Goal: Task Accomplishment & Management: Manage account settings

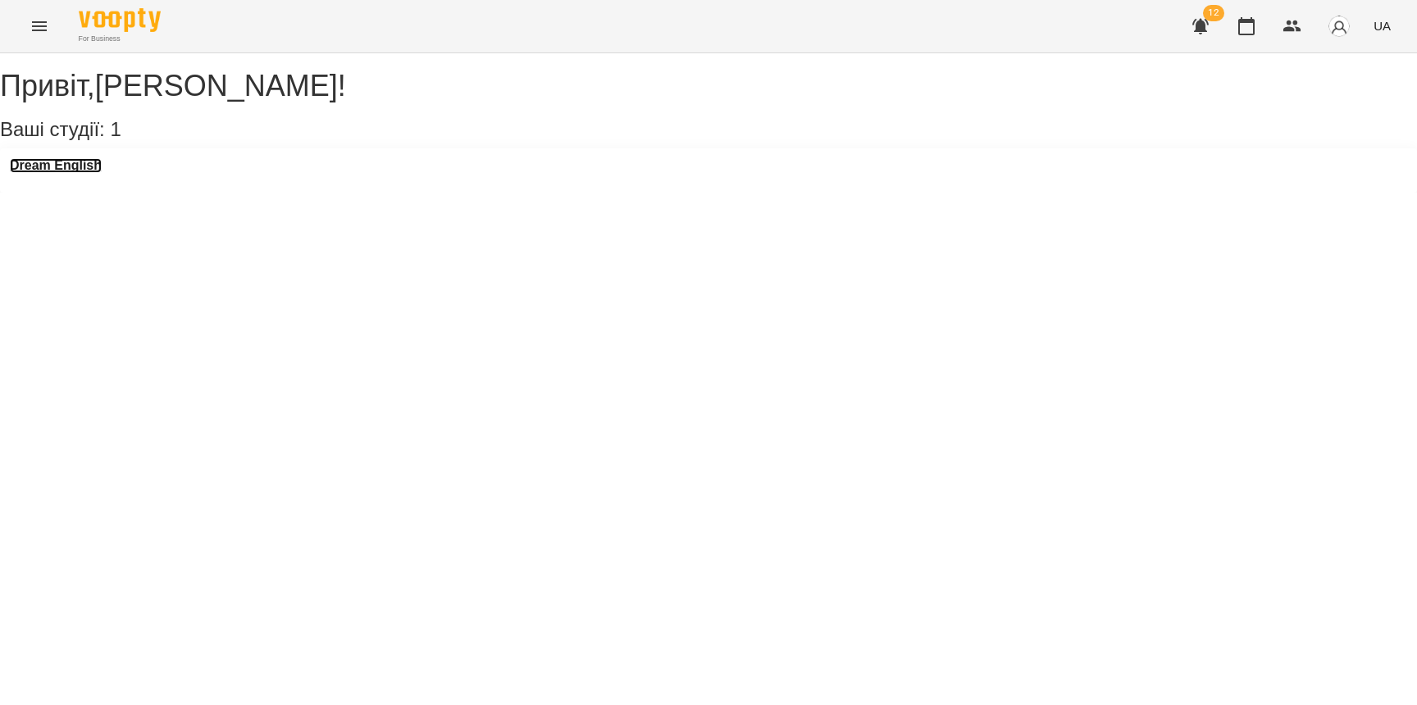
click at [96, 173] on h3 "Dream English" at bounding box center [56, 165] width 92 height 15
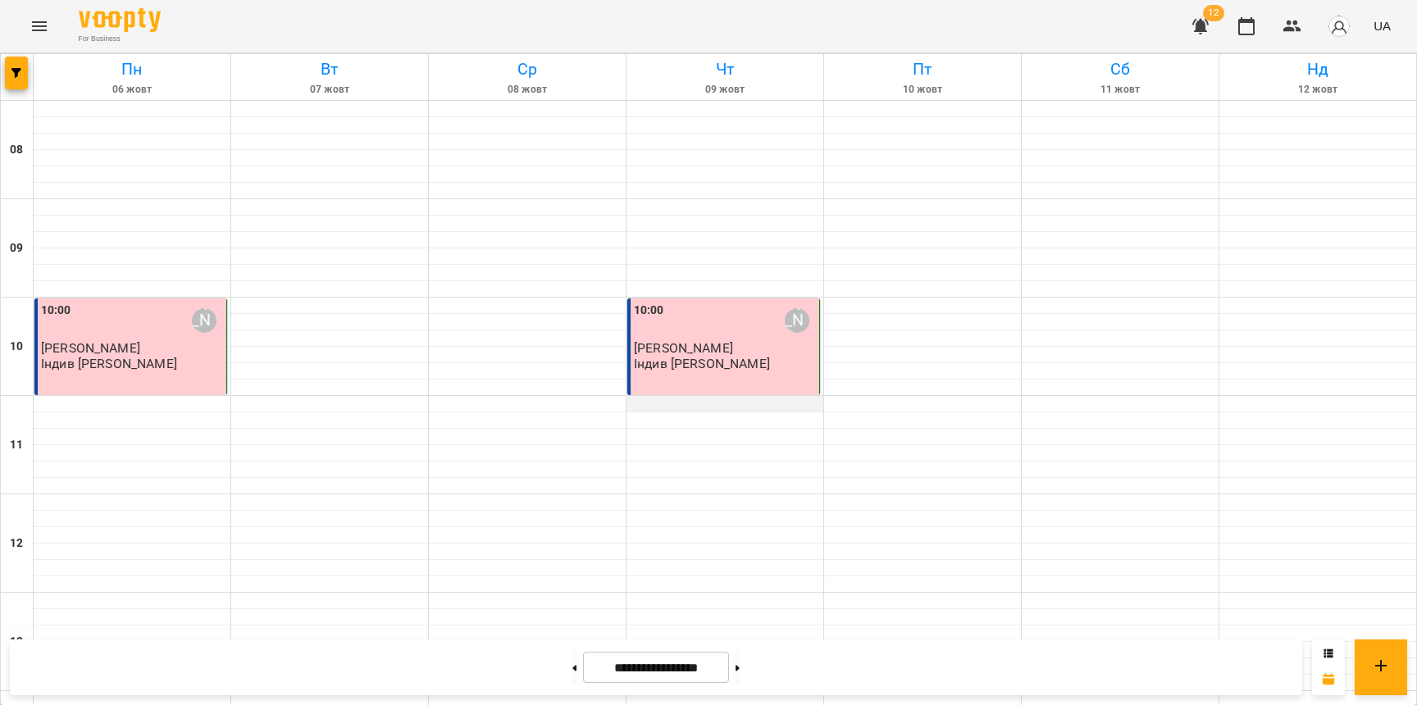
scroll to position [462, 0]
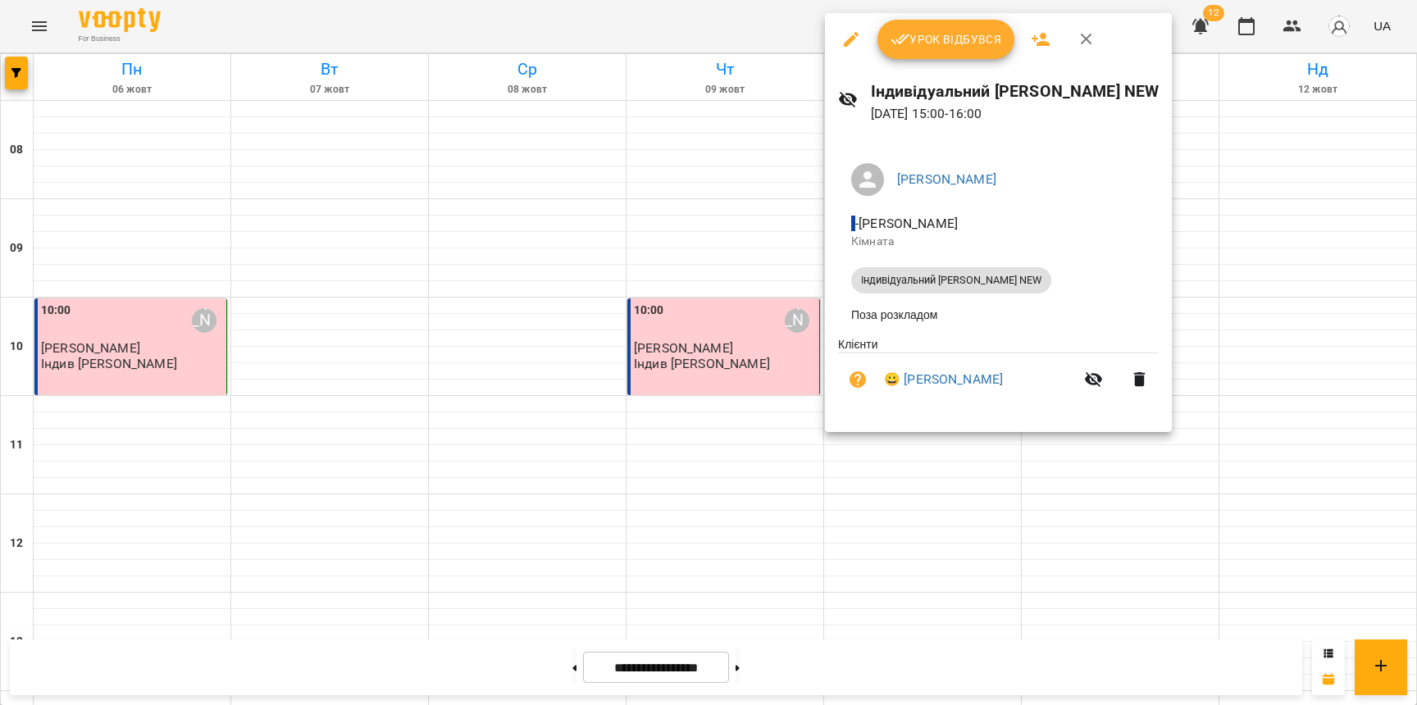
click at [978, 33] on span "Урок відбувся" at bounding box center [947, 40] width 112 height 20
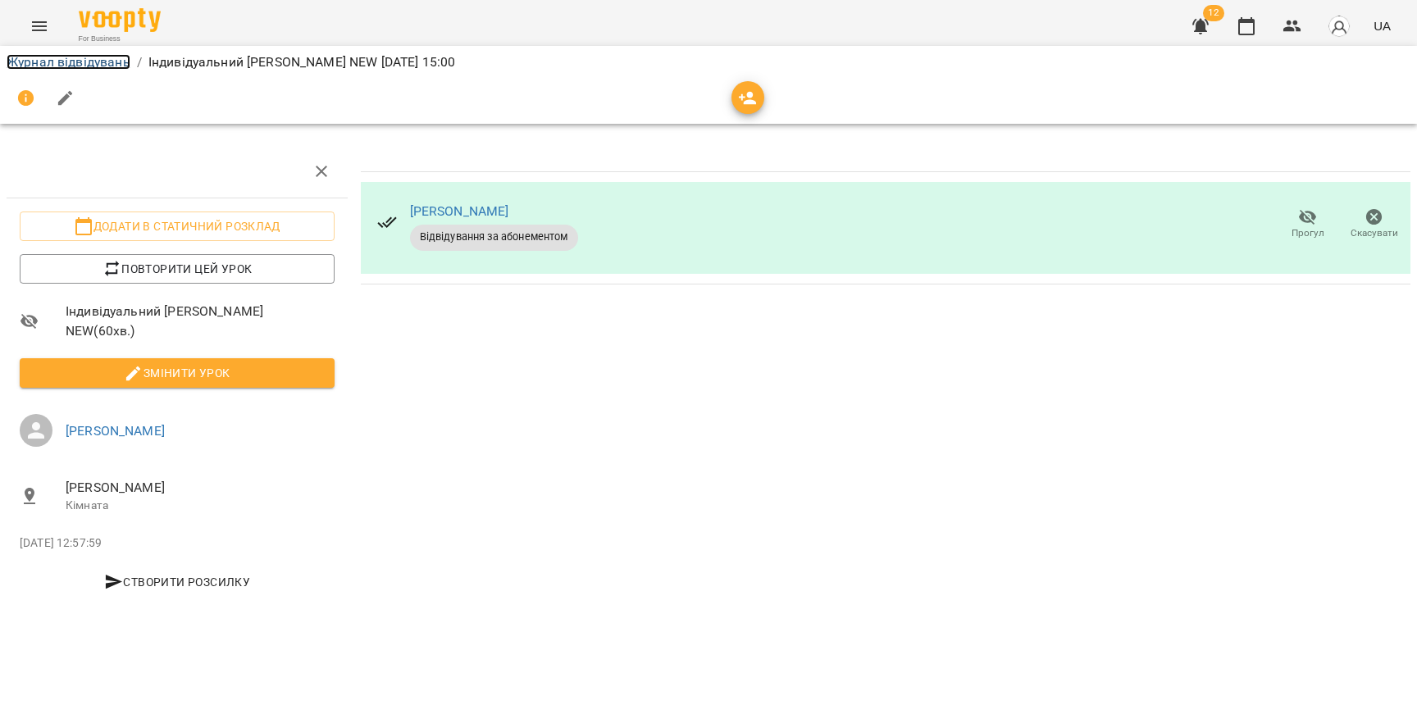
click at [114, 57] on link "Журнал відвідувань" at bounding box center [69, 62] width 124 height 16
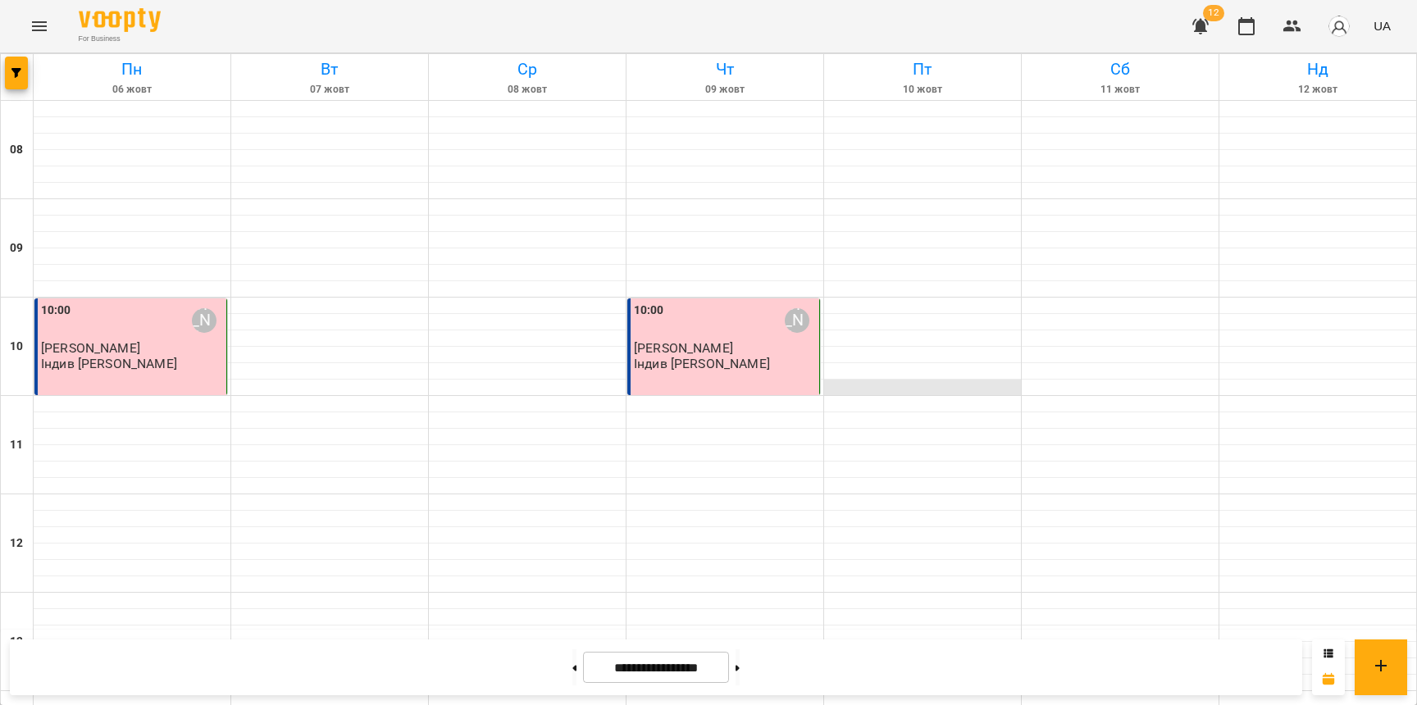
scroll to position [540, 0]
click at [740, 661] on button at bounding box center [738, 668] width 4 height 36
type input "**********"
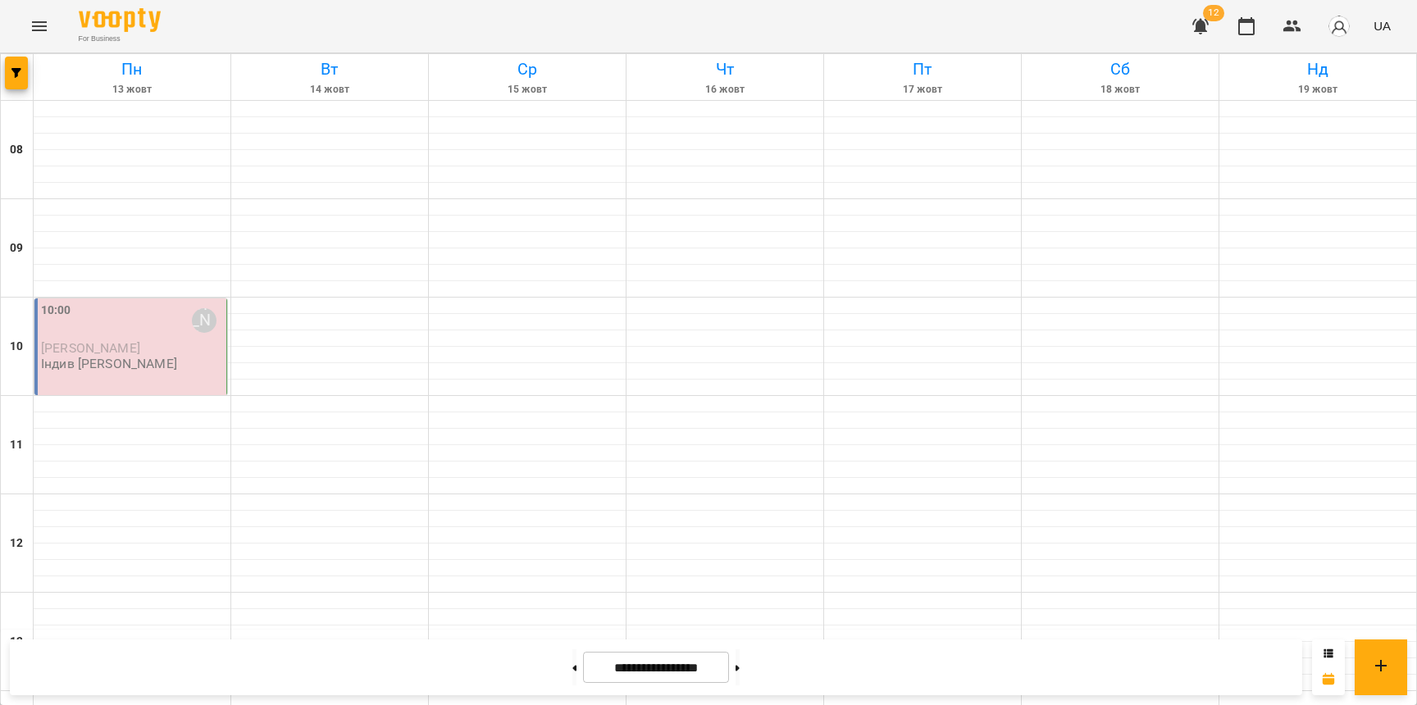
scroll to position [112, 0]
click at [107, 302] on div "10:00 [PERSON_NAME]" at bounding box center [132, 321] width 182 height 38
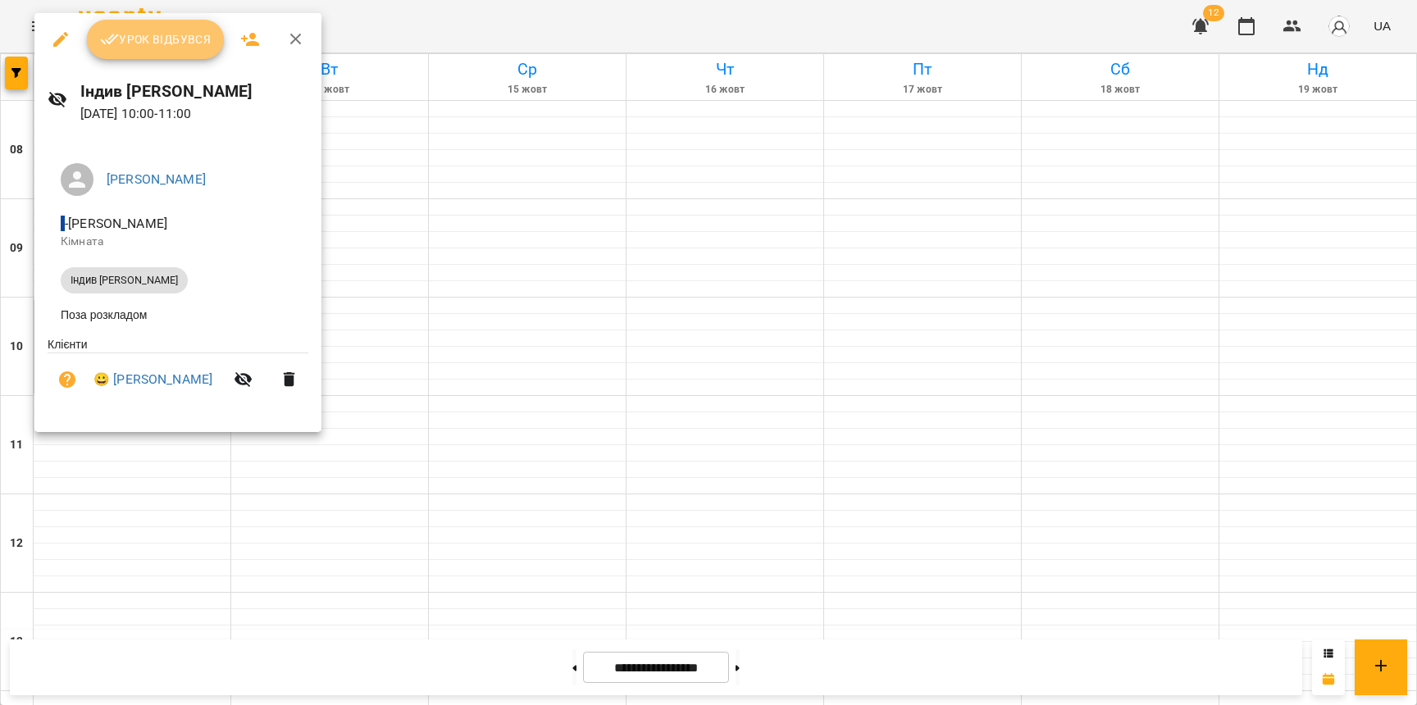
click at [176, 31] on span "Урок відбувся" at bounding box center [156, 40] width 112 height 20
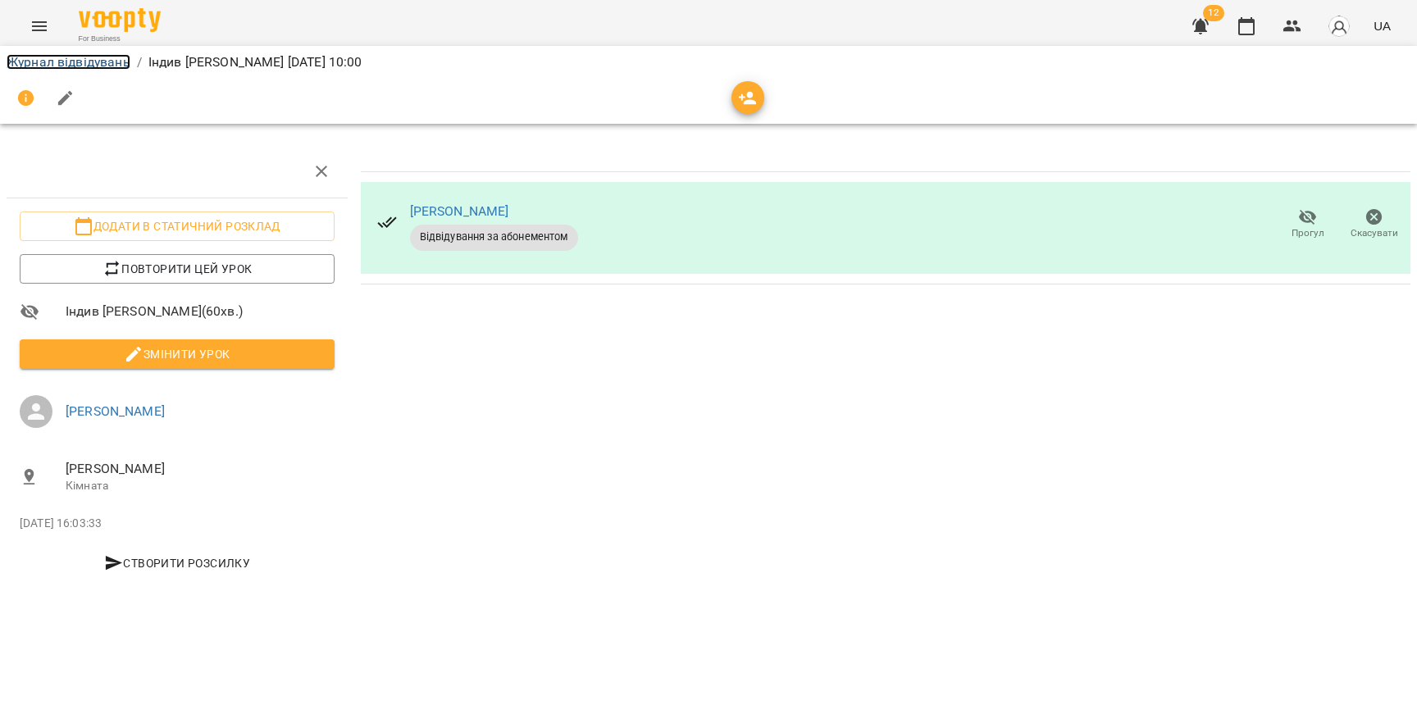
click at [64, 60] on link "Журнал відвідувань" at bounding box center [69, 62] width 124 height 16
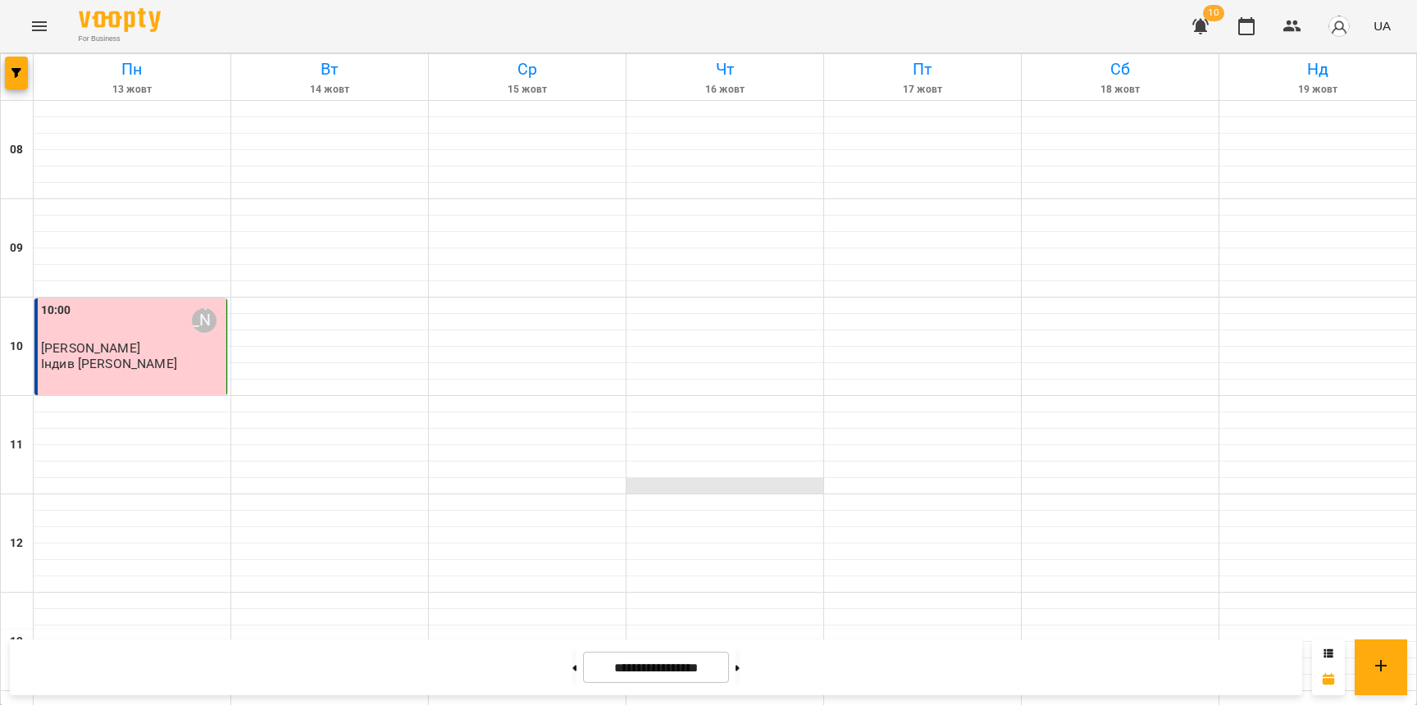
scroll to position [526, 0]
click at [573, 666] on button at bounding box center [575, 668] width 4 height 36
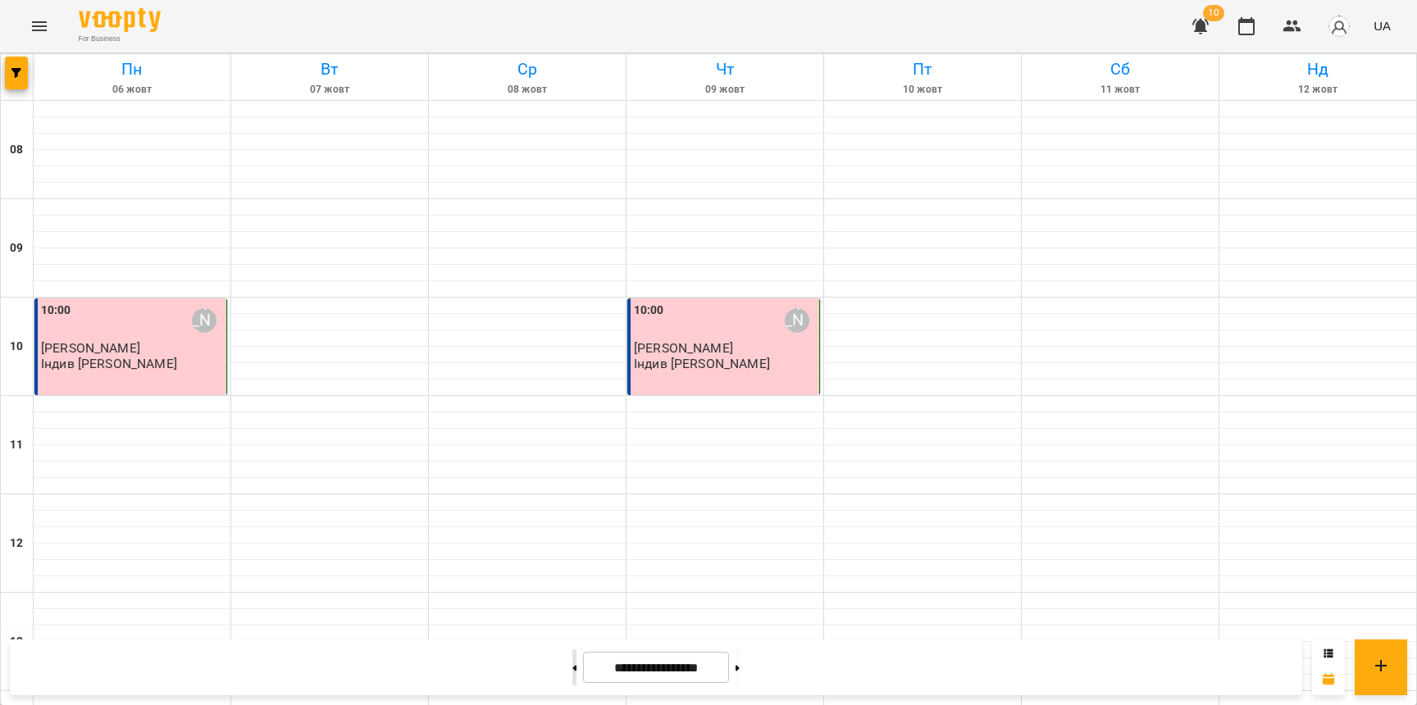
click at [573, 666] on button at bounding box center [575, 668] width 4 height 36
click at [740, 662] on button at bounding box center [738, 668] width 4 height 36
click at [740, 667] on button at bounding box center [738, 668] width 4 height 36
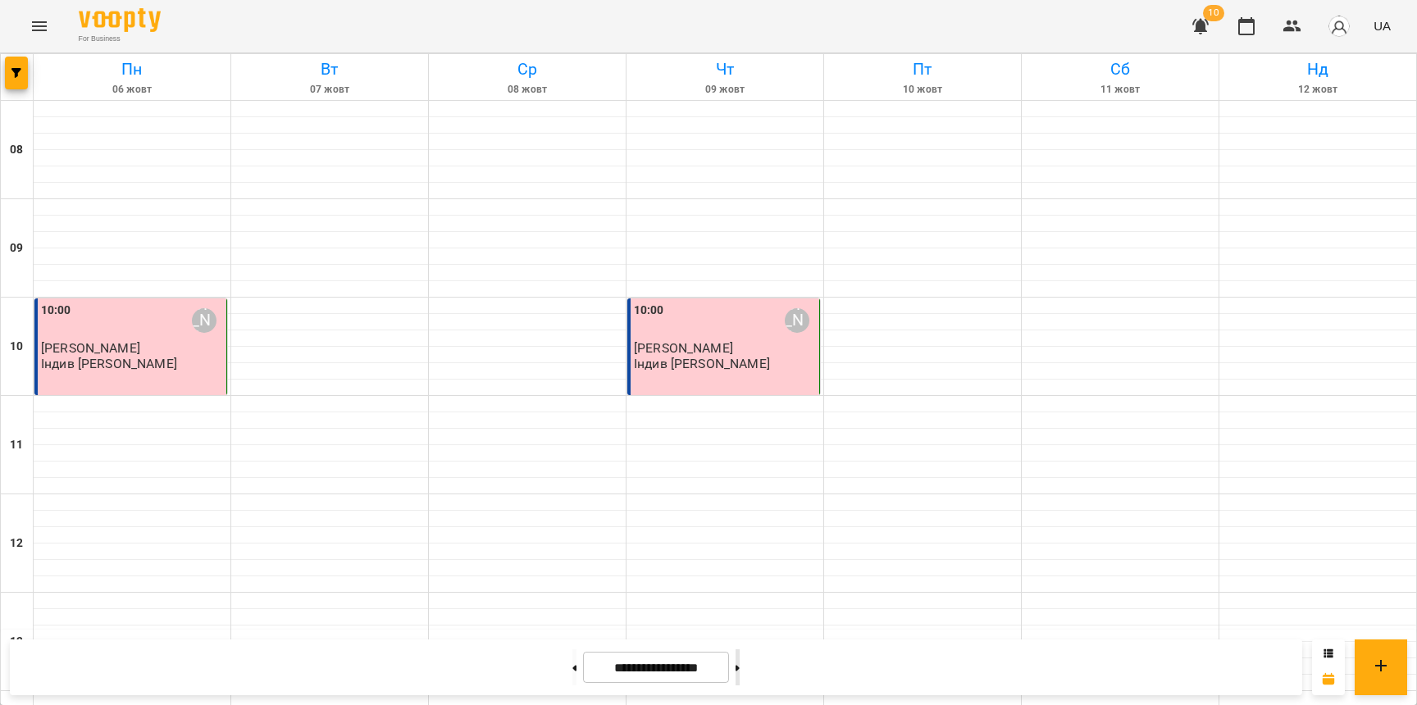
type input "**********"
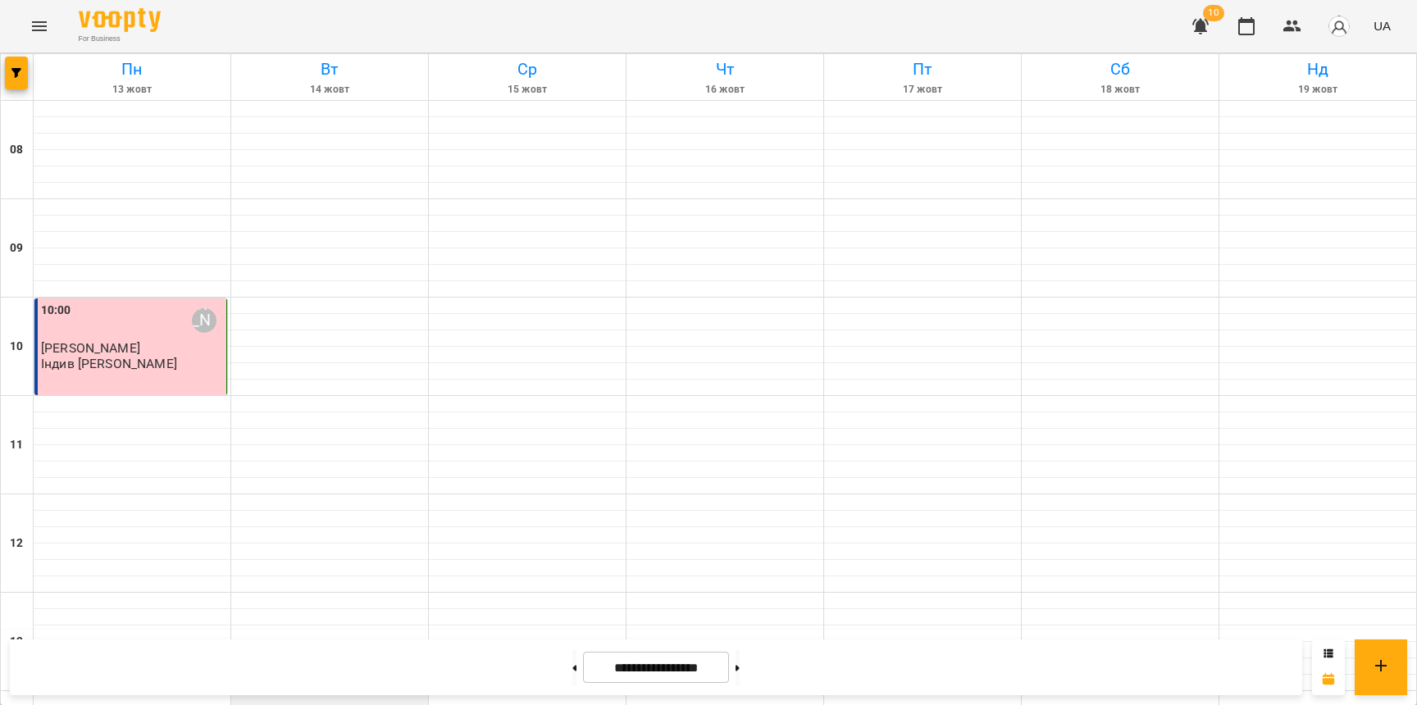
scroll to position [471, 0]
